Goal: Task Accomplishment & Management: Use online tool/utility

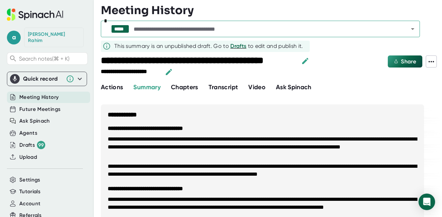
scroll to position [329, 0]
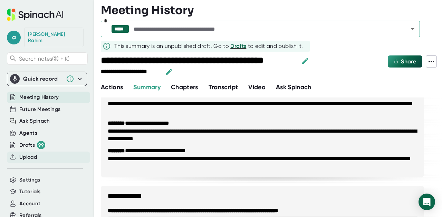
click at [33, 154] on span "Upload" at bounding box center [28, 158] width 18 height 8
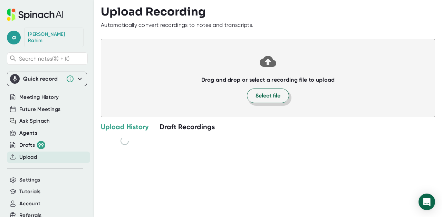
click at [267, 94] on span "Select file" at bounding box center [267, 96] width 25 height 8
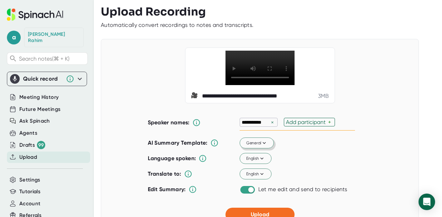
click at [267, 149] on button "General" at bounding box center [257, 143] width 34 height 11
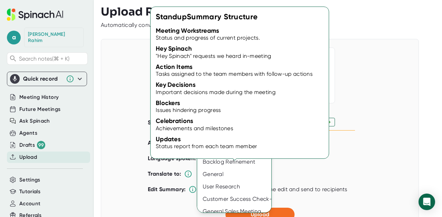
drag, startPoint x: 235, startPoint y: 137, endPoint x: 237, endPoint y: 129, distance: 7.7
click at [237, 129] on div "Create custom template Standup Retrospective Planning Backlog Refinement Genera…" at bounding box center [236, 168] width 78 height 124
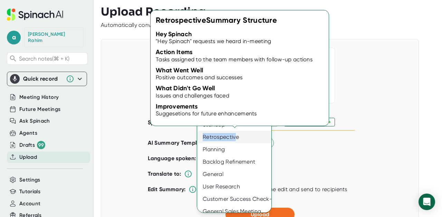
click at [233, 132] on div "Retrospective" at bounding box center [236, 137] width 78 height 12
checkbox input "false"
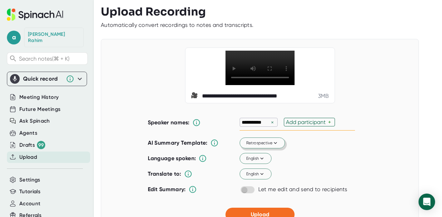
click at [268, 146] on span "Retrospective" at bounding box center [262, 143] width 32 height 6
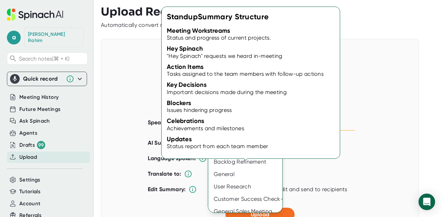
click at [240, 126] on div "Standup" at bounding box center [247, 125] width 78 height 12
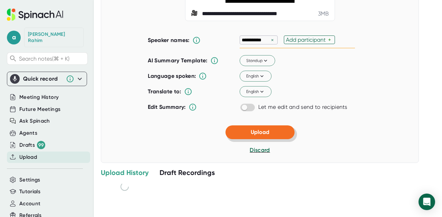
click at [273, 135] on button "Upload" at bounding box center [259, 133] width 69 height 14
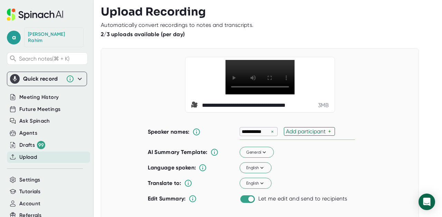
click at [32, 154] on span "Upload" at bounding box center [28, 158] width 18 height 8
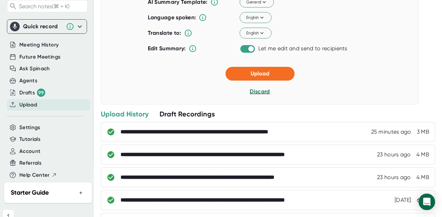
scroll to position [201, 0]
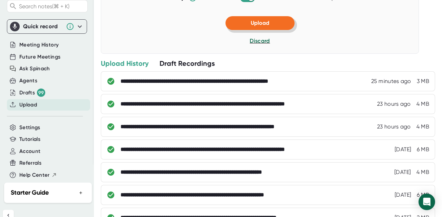
click at [262, 26] on span "Upload" at bounding box center [260, 23] width 19 height 7
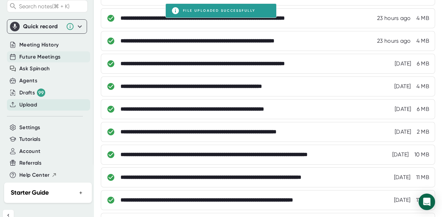
scroll to position [56, 0]
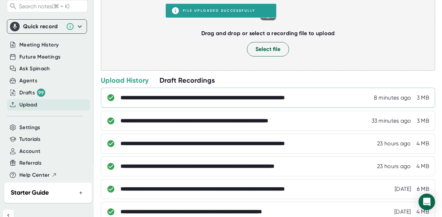
click at [259, 95] on div "**********" at bounding box center [226, 98] width 212 height 7
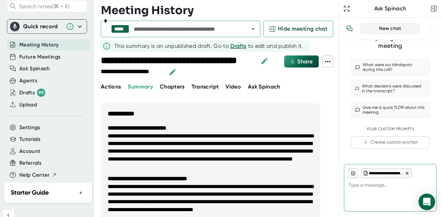
type textarea "x"
click at [267, 61] on icon "button" at bounding box center [264, 61] width 8 height 8
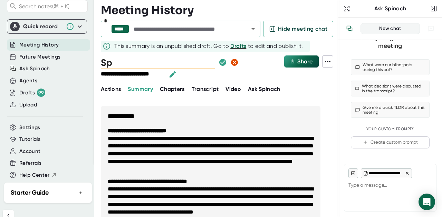
type input "S"
type input "Hades DSU"
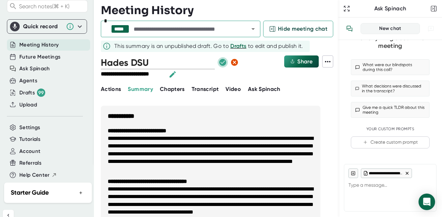
click at [219, 61] on icon "button" at bounding box center [222, 62] width 7 height 7
click at [219, 64] on icon "button" at bounding box center [222, 62] width 7 height 7
click at [223, 77] on div "**********" at bounding box center [170, 74] width 139 height 10
click at [36, 101] on span "Upload" at bounding box center [28, 105] width 18 height 8
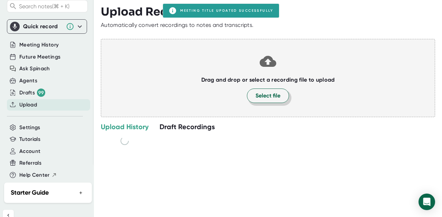
click at [261, 99] on span "Select file" at bounding box center [267, 96] width 25 height 8
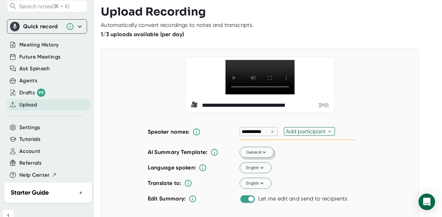
click at [263, 156] on icon at bounding box center [264, 152] width 6 height 6
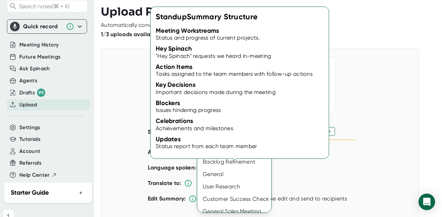
click at [223, 125] on div "Standup" at bounding box center [236, 125] width 78 height 12
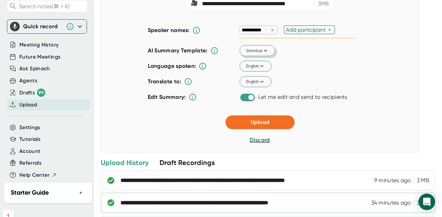
scroll to position [157, 0]
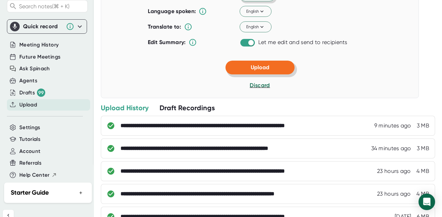
click at [264, 71] on span "Upload" at bounding box center [260, 67] width 19 height 7
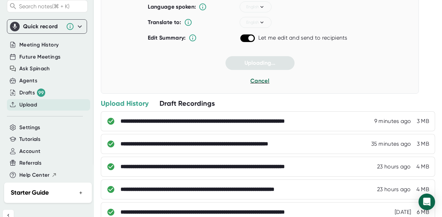
scroll to position [172, 0]
